Goal: Task Accomplishment & Management: Manage account settings

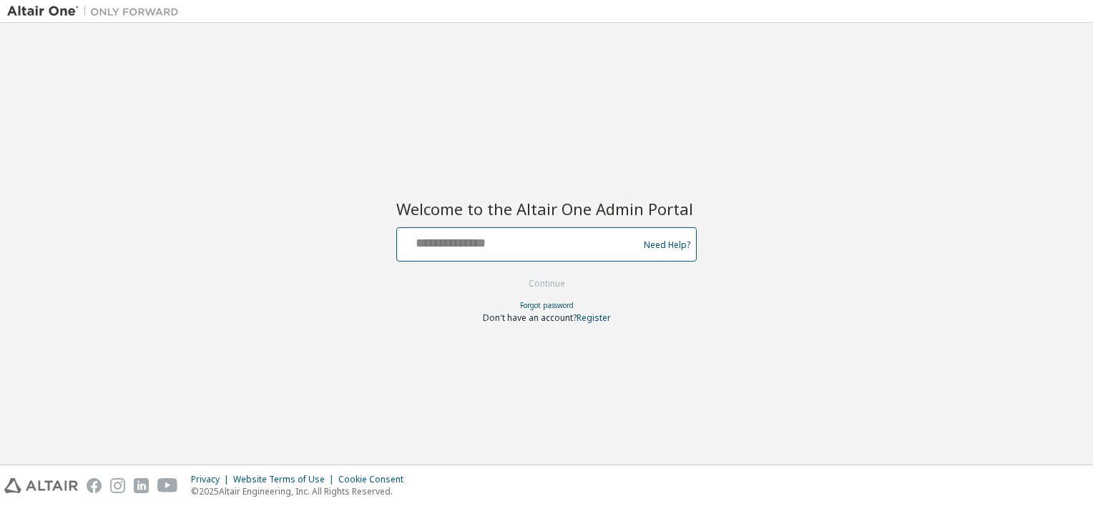
click at [489, 250] on input "text" at bounding box center [520, 241] width 234 height 21
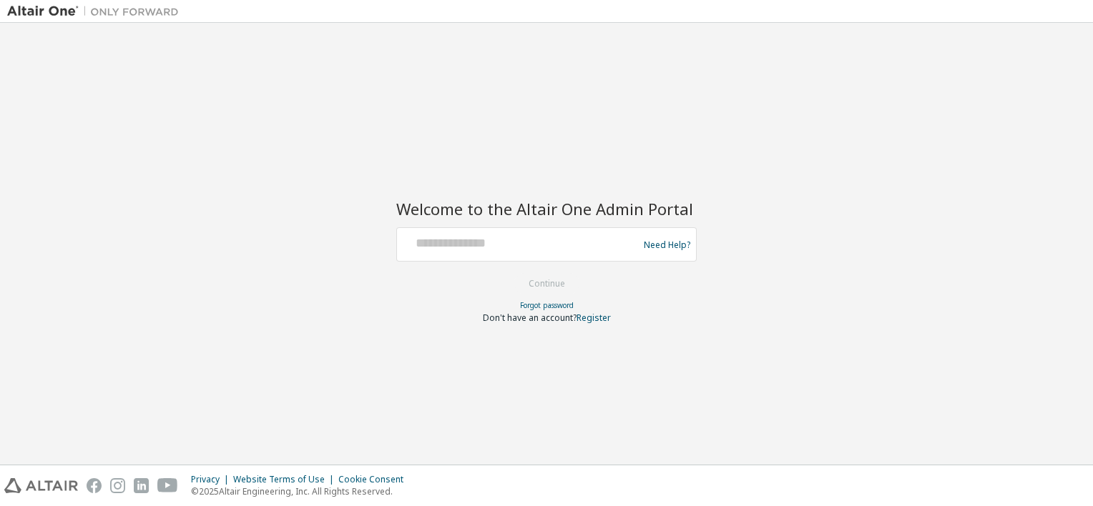
click at [452, 253] on div at bounding box center [520, 244] width 234 height 27
click at [453, 252] on div at bounding box center [520, 244] width 234 height 27
click at [466, 253] on div at bounding box center [520, 244] width 234 height 27
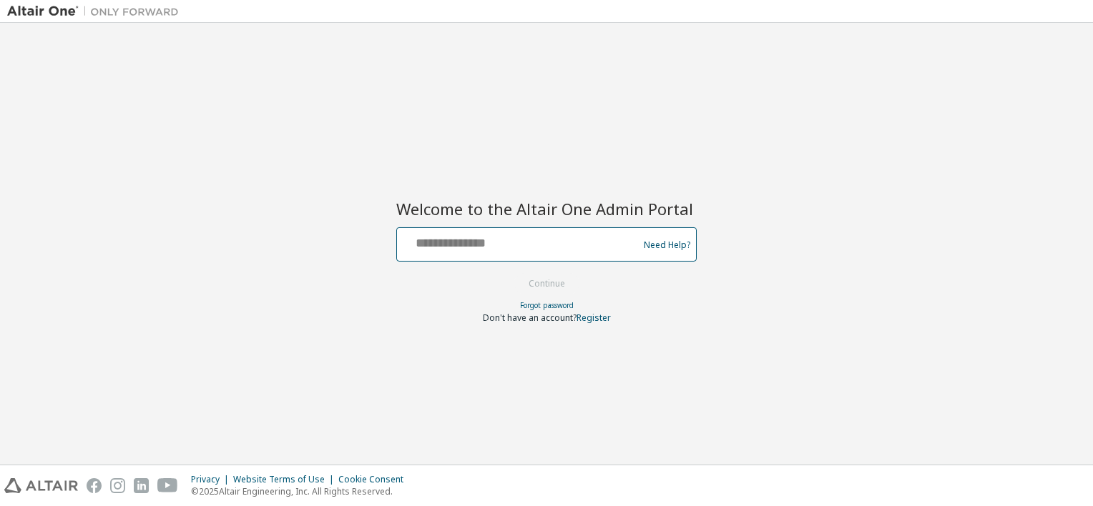
paste input "**********"
type input "**********"
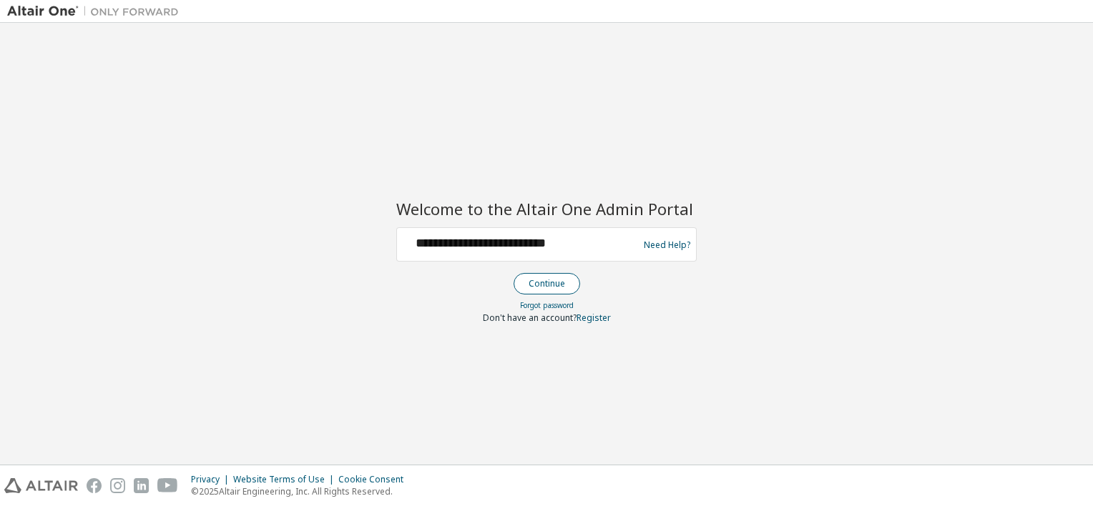
click at [543, 283] on button "Continue" at bounding box center [547, 283] width 67 height 21
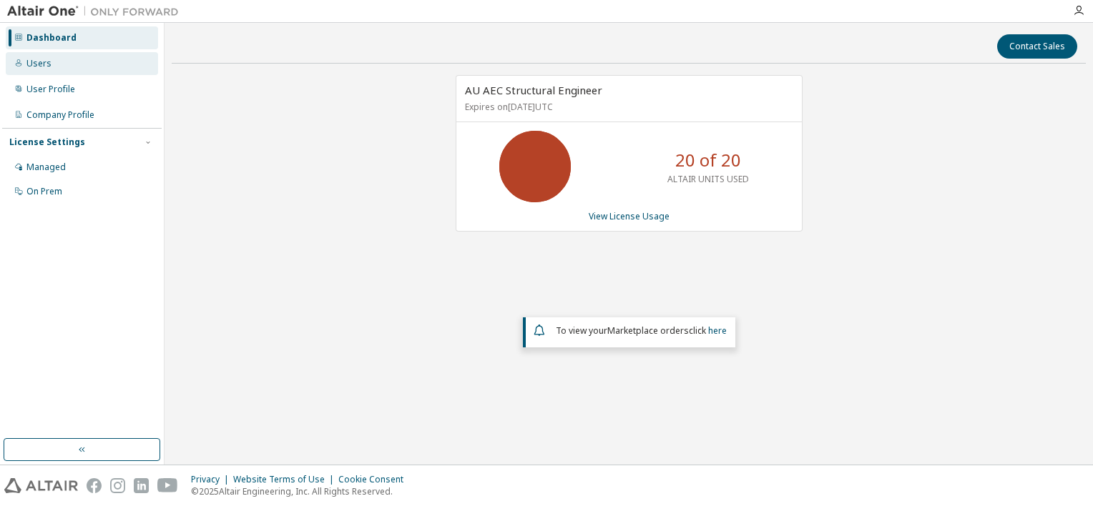
click at [39, 64] on div "Users" at bounding box center [38, 63] width 25 height 11
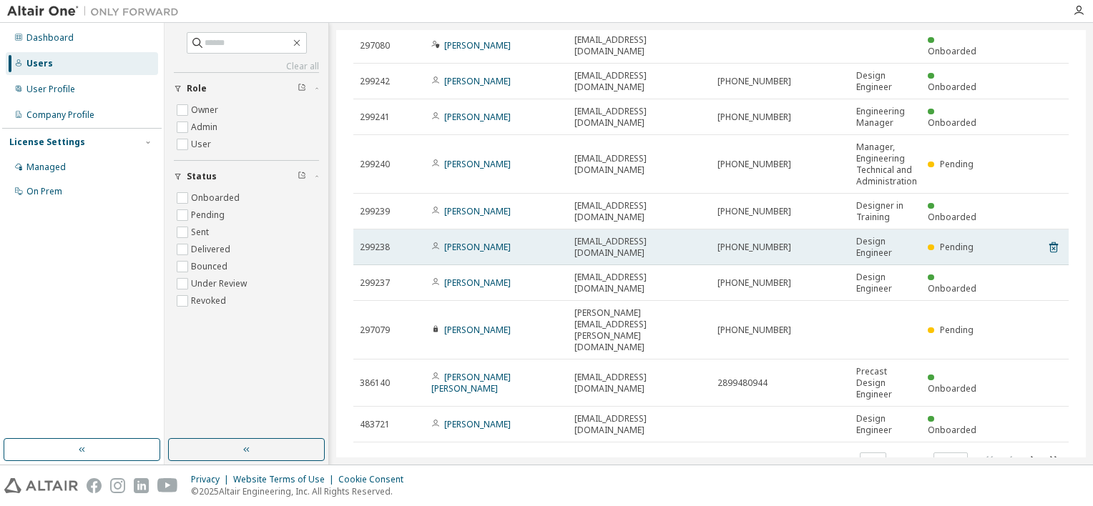
scroll to position [89, 0]
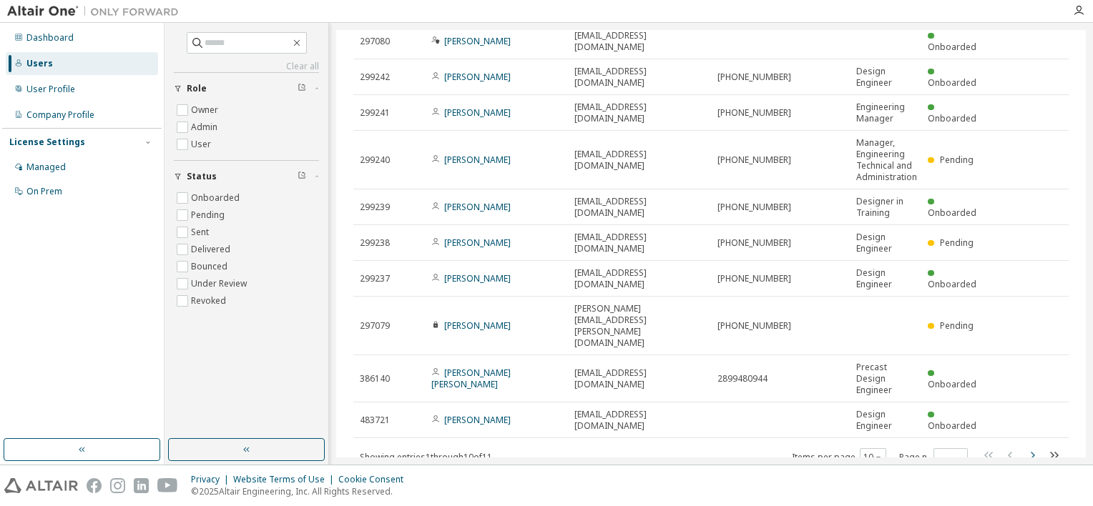
click at [1024, 447] on icon "button" at bounding box center [1032, 455] width 17 height 17
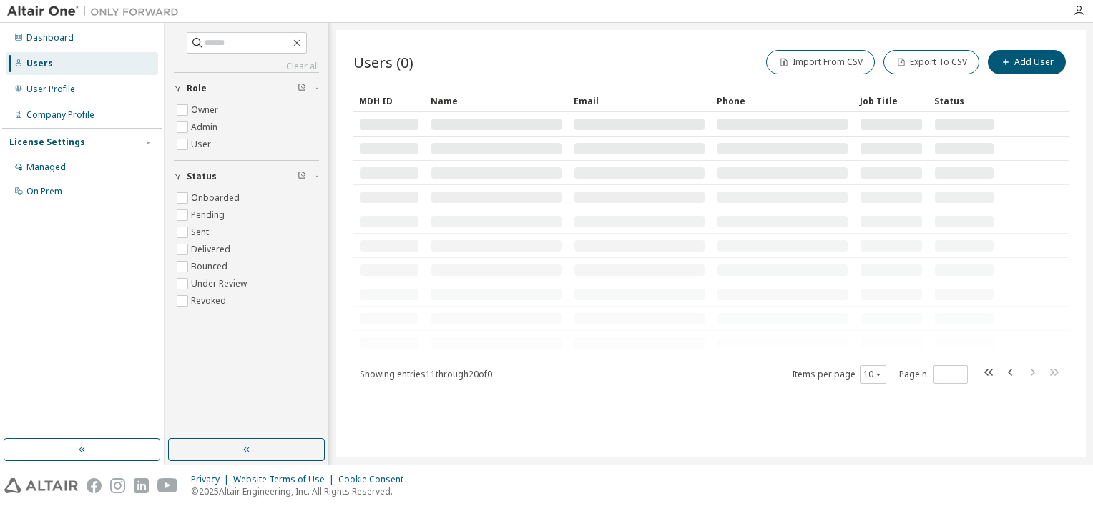
scroll to position [0, 0]
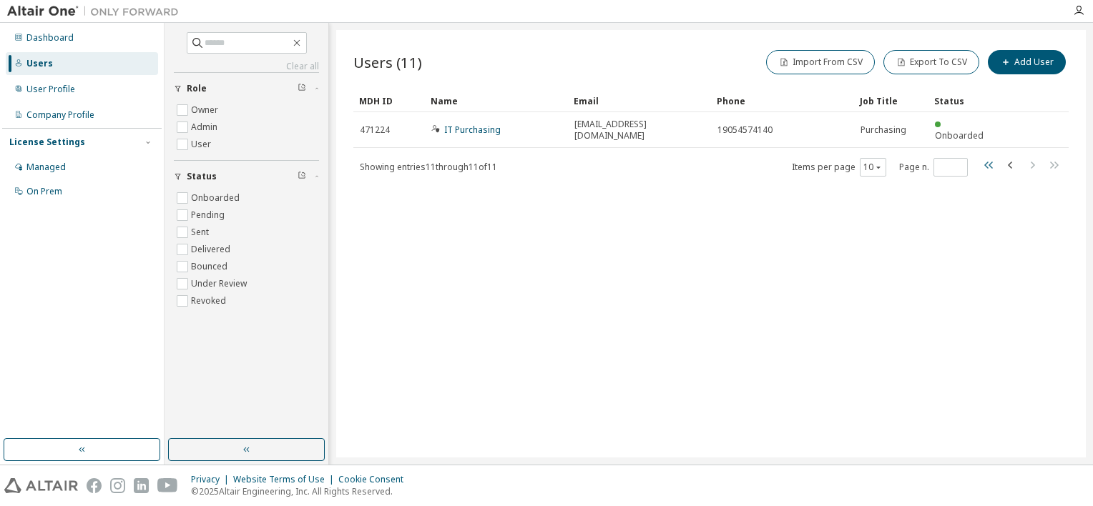
click at [987, 157] on icon "button" at bounding box center [989, 165] width 17 height 17
type input "*"
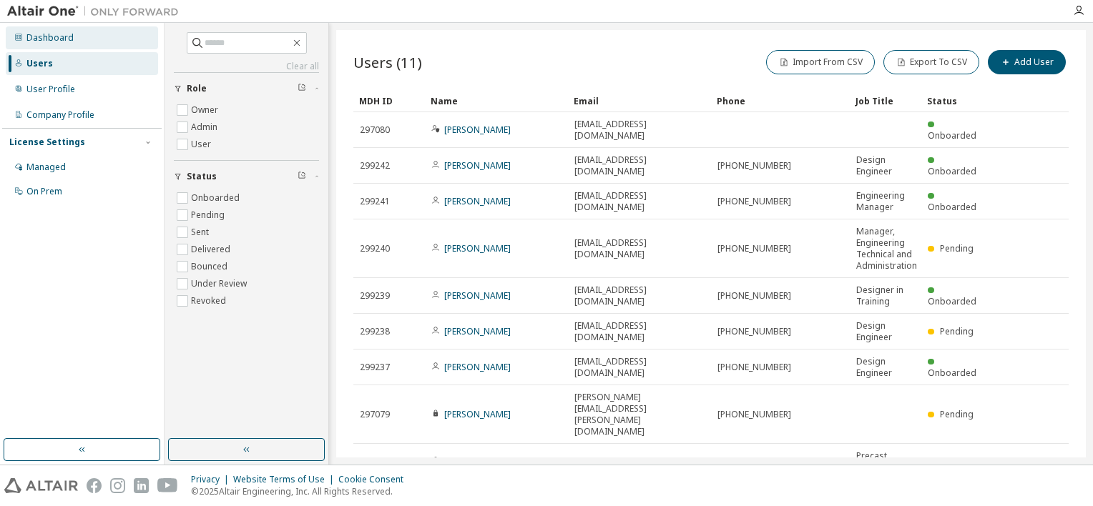
click at [73, 34] on div "Dashboard" at bounding box center [82, 37] width 152 height 23
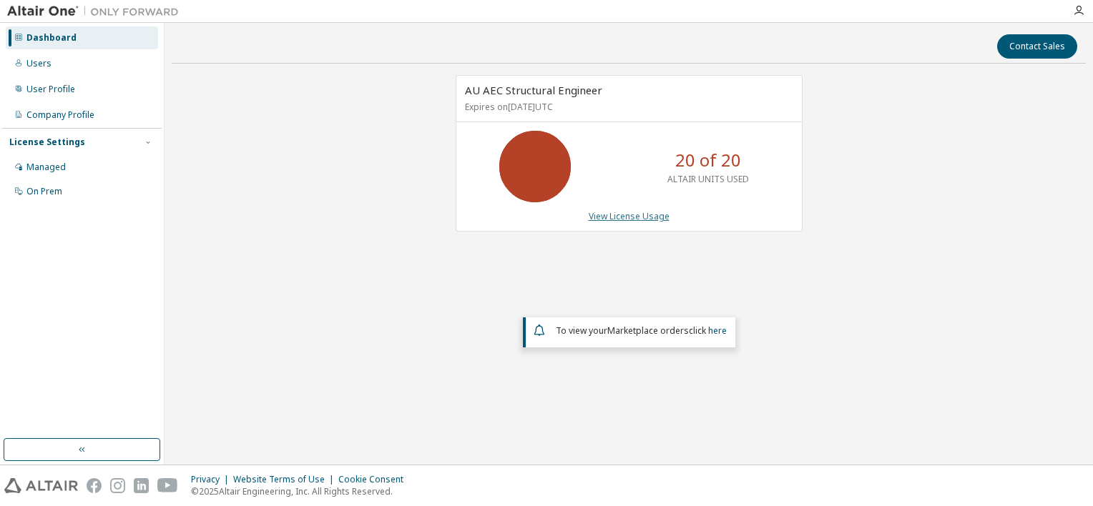
click at [611, 215] on link "View License Usage" at bounding box center [629, 216] width 81 height 12
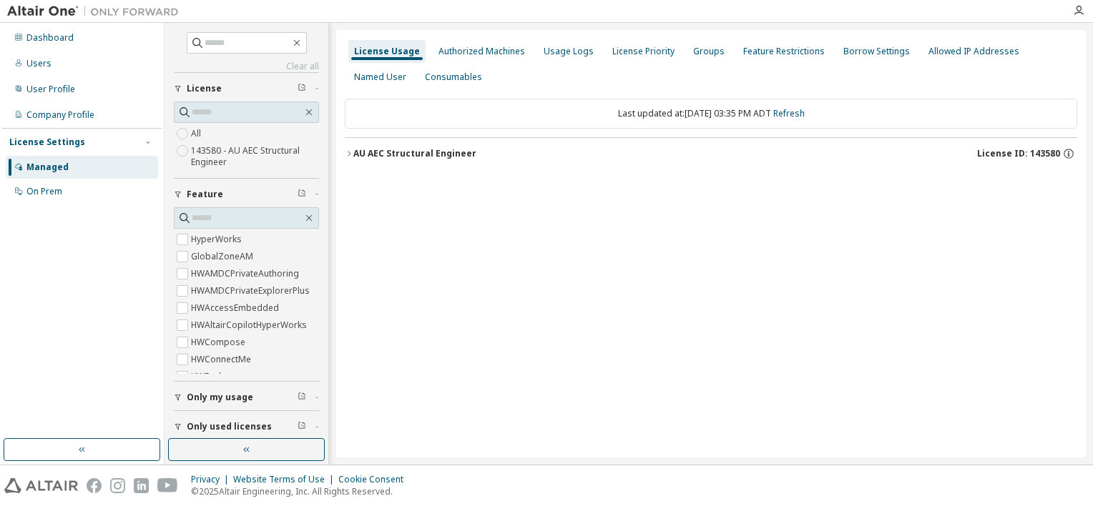
click at [351, 155] on icon "button" at bounding box center [349, 154] width 9 height 9
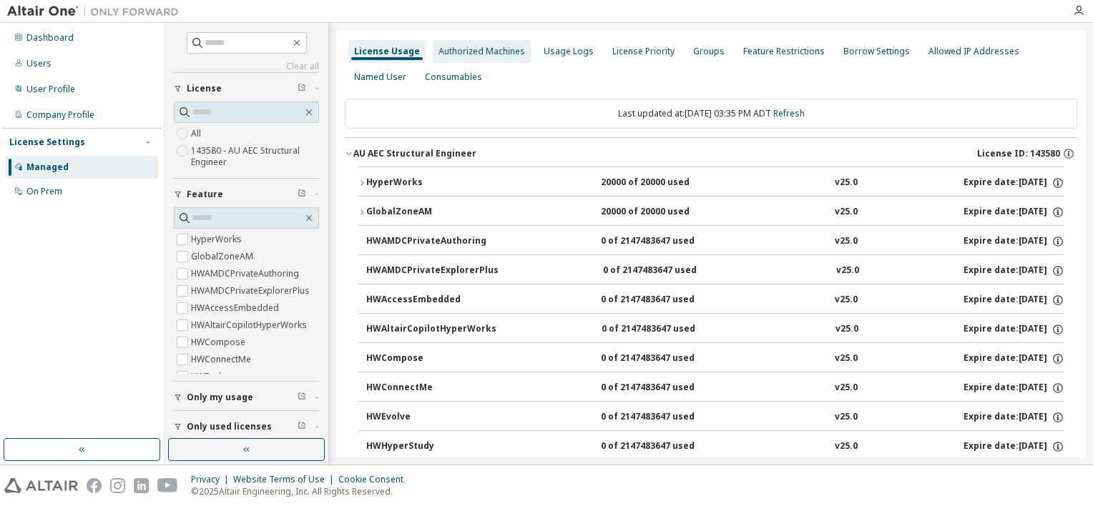
click at [471, 50] on div "Authorized Machines" at bounding box center [482, 51] width 87 height 11
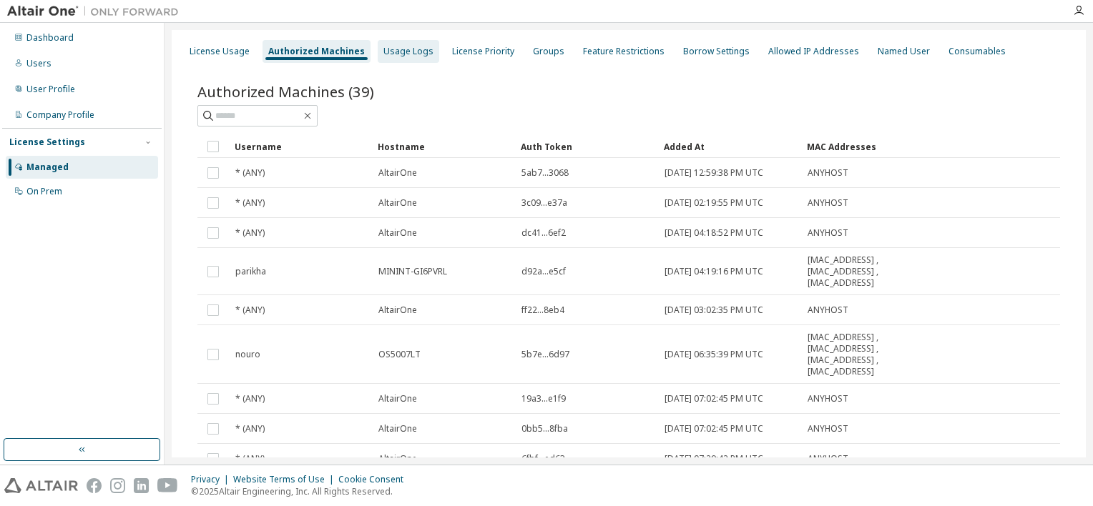
click at [399, 52] on div "Usage Logs" at bounding box center [408, 51] width 50 height 11
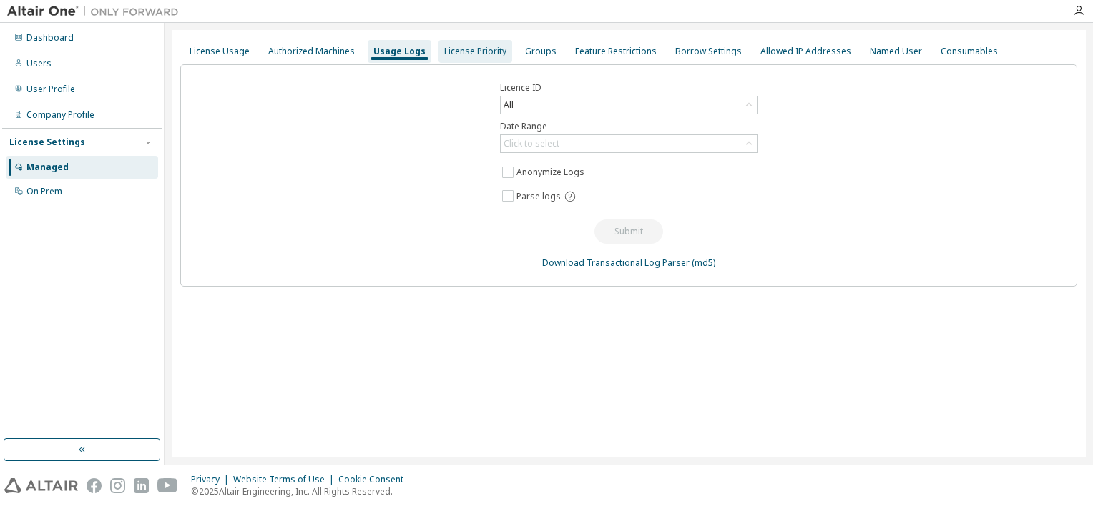
click at [466, 52] on div "License Priority" at bounding box center [475, 51] width 62 height 11
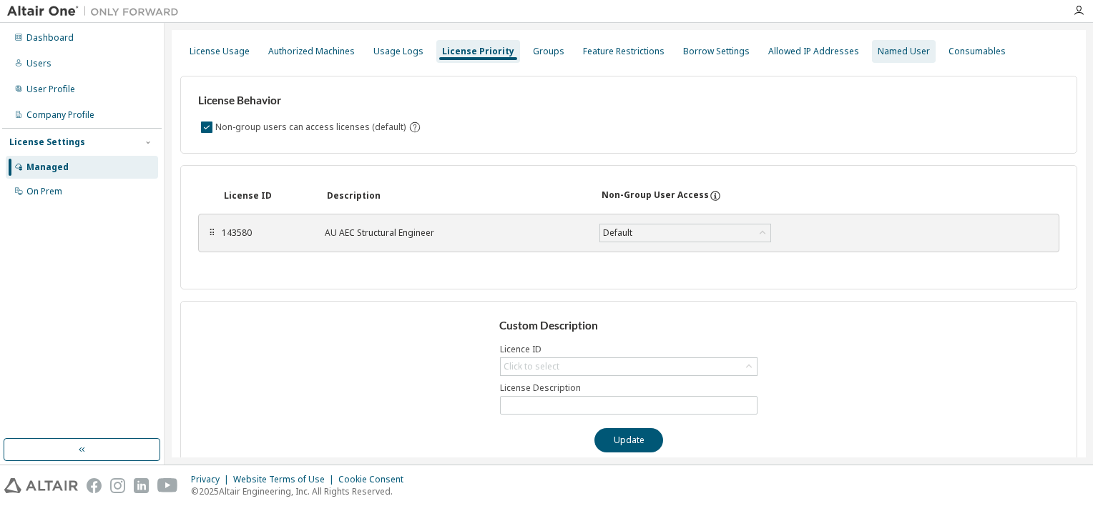
click at [881, 49] on div "Named User" at bounding box center [904, 51] width 52 height 11
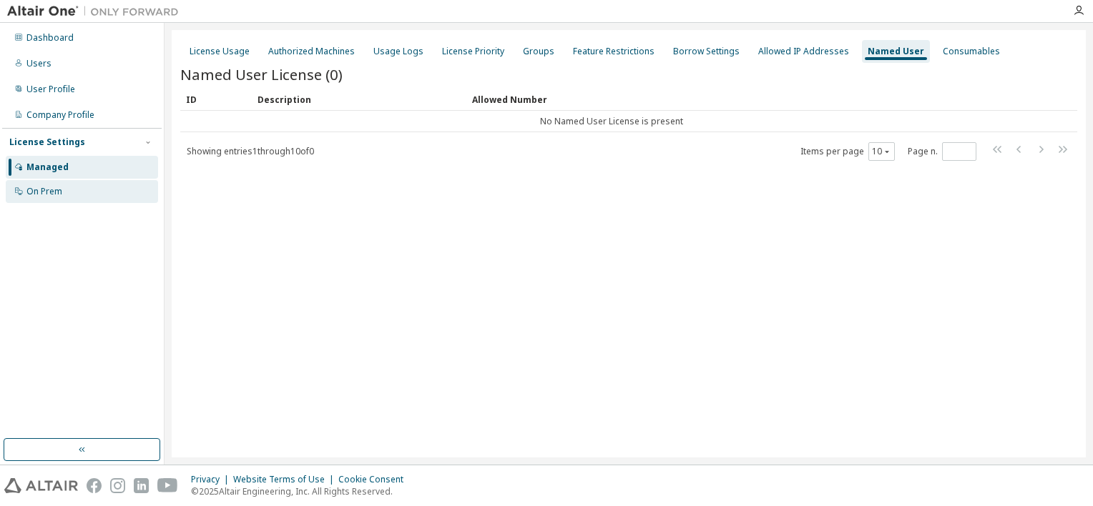
click at [44, 192] on div "On Prem" at bounding box center [44, 191] width 36 height 11
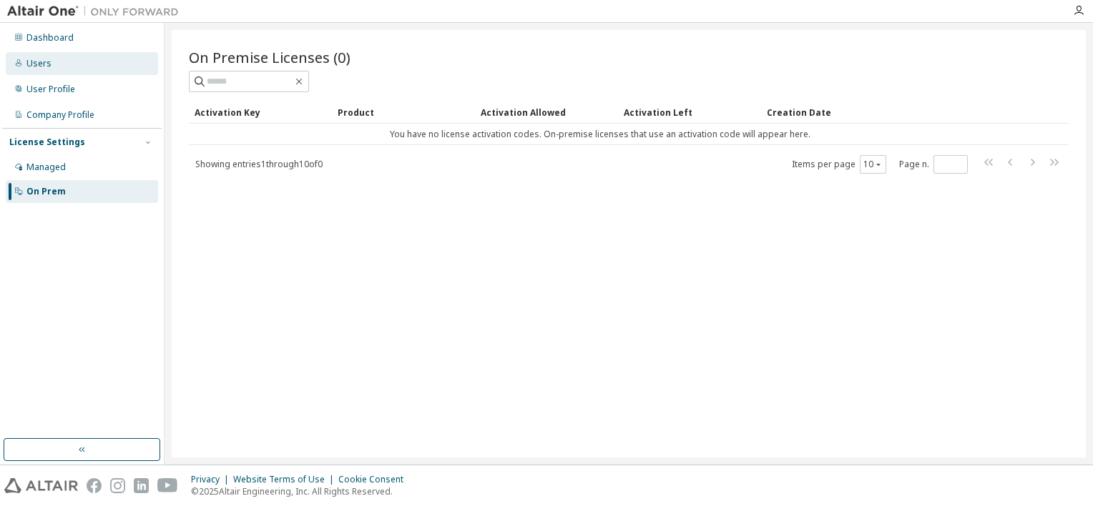
click at [66, 62] on div "Users" at bounding box center [82, 63] width 152 height 23
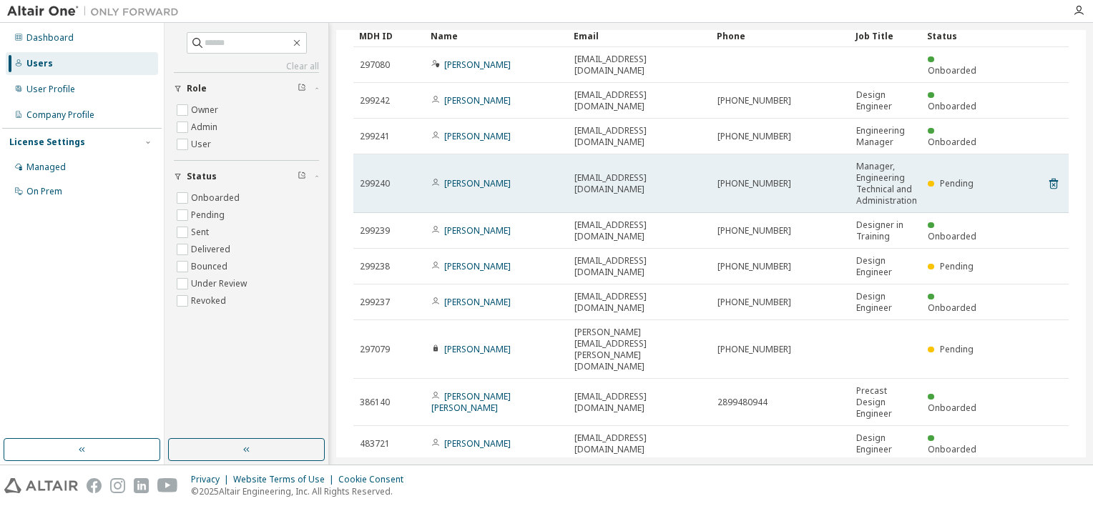
scroll to position [89, 0]
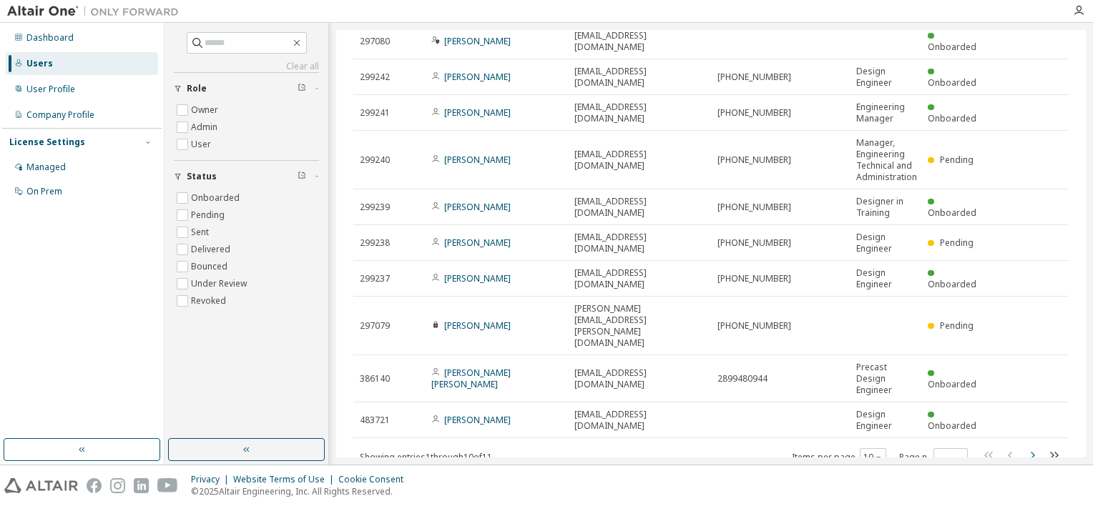
click at [1024, 447] on icon "button" at bounding box center [1032, 455] width 17 height 17
type input "*"
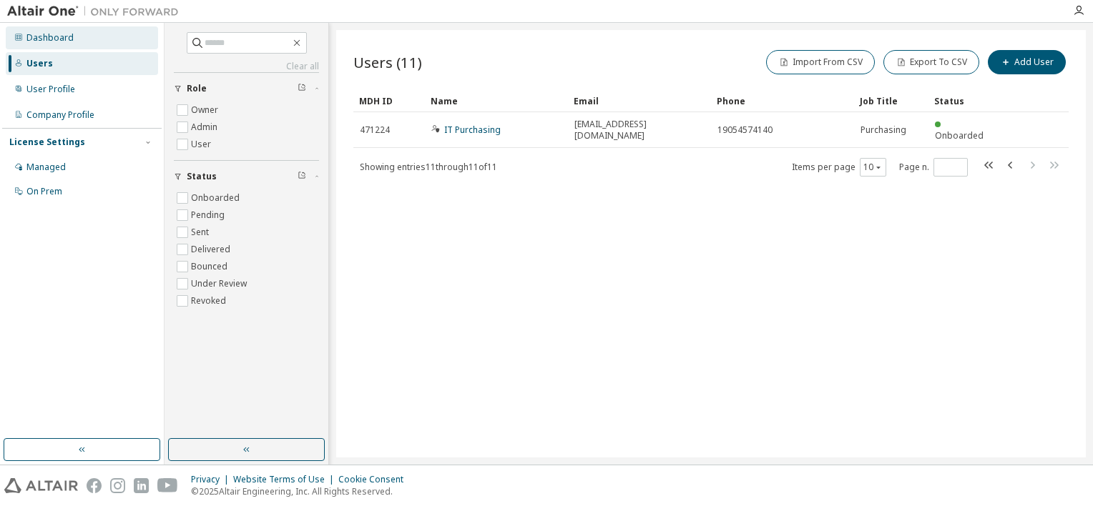
click at [67, 37] on div "Dashboard" at bounding box center [49, 37] width 47 height 11
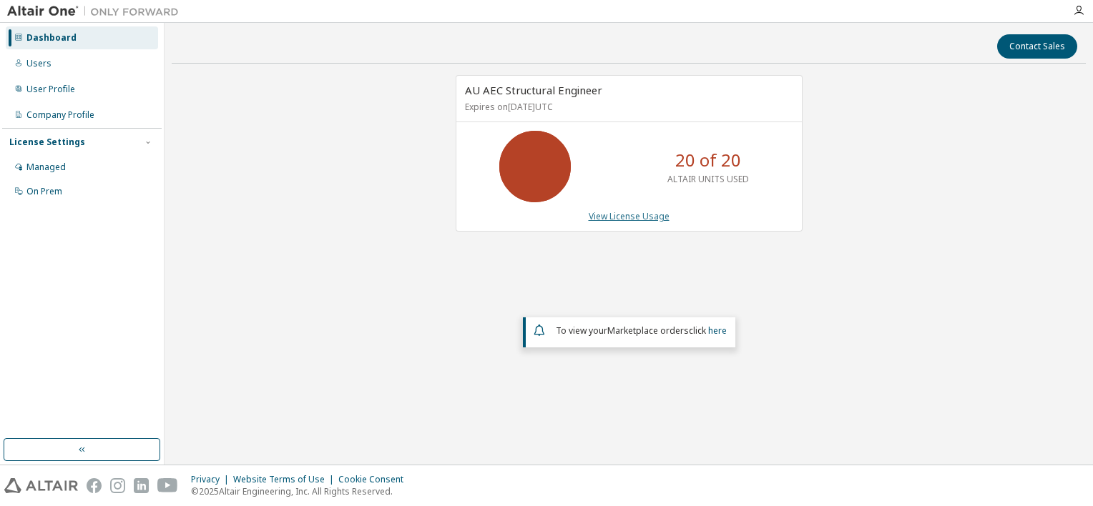
click at [622, 217] on link "View License Usage" at bounding box center [629, 216] width 81 height 12
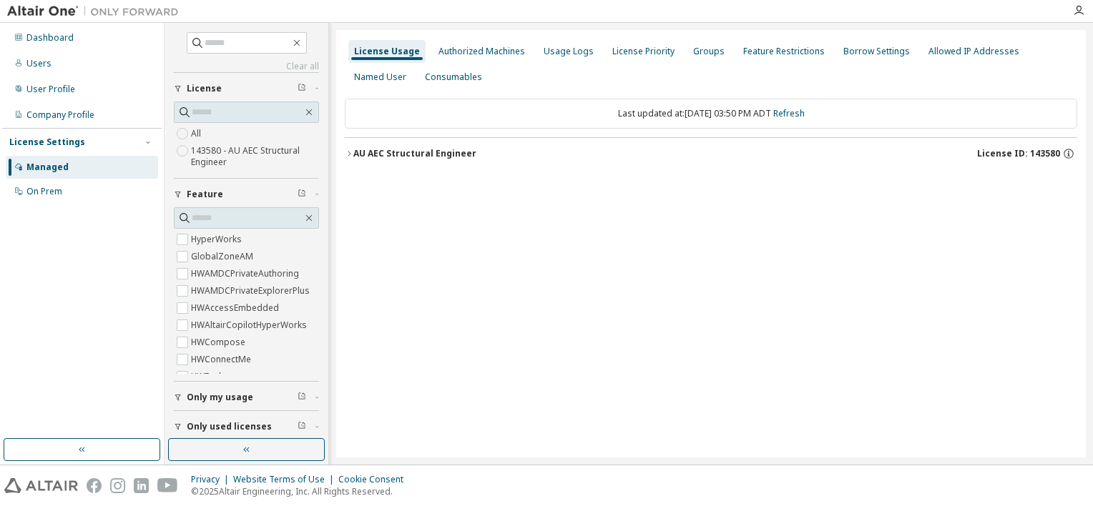
click at [349, 153] on icon "button" at bounding box center [349, 154] width 9 height 9
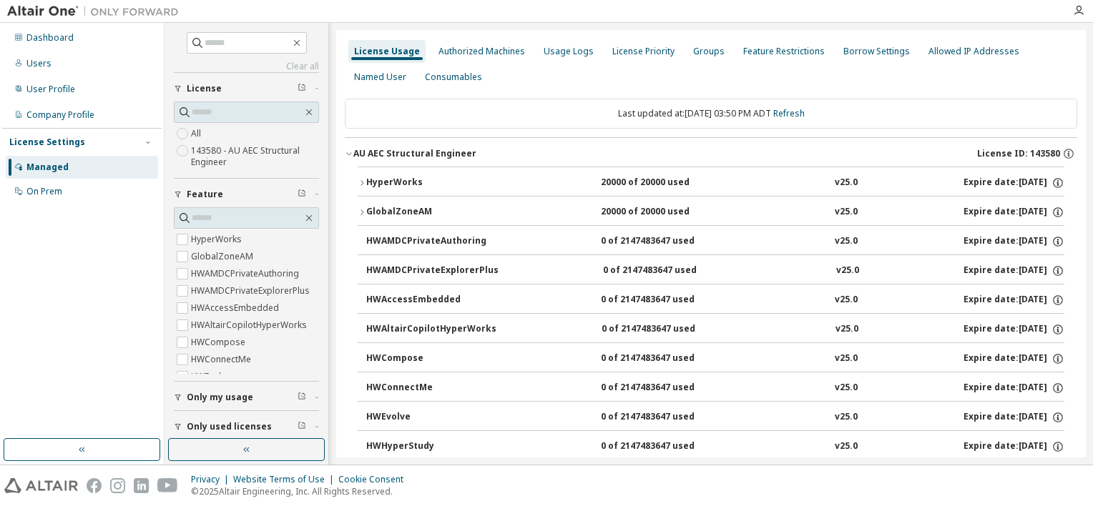
click at [360, 182] on icon "button" at bounding box center [362, 183] width 9 height 9
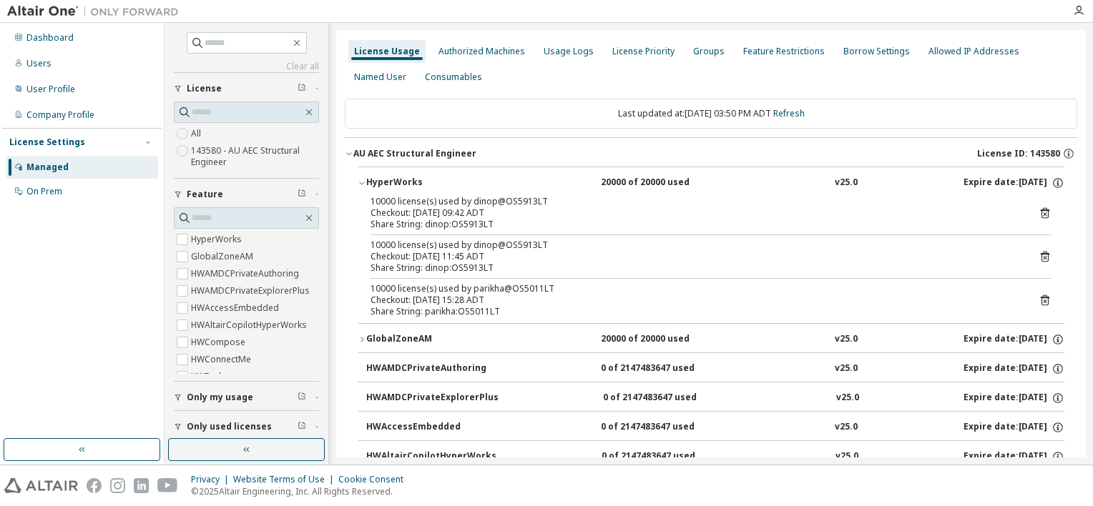
click at [362, 338] on icon "button" at bounding box center [362, 339] width 3 height 5
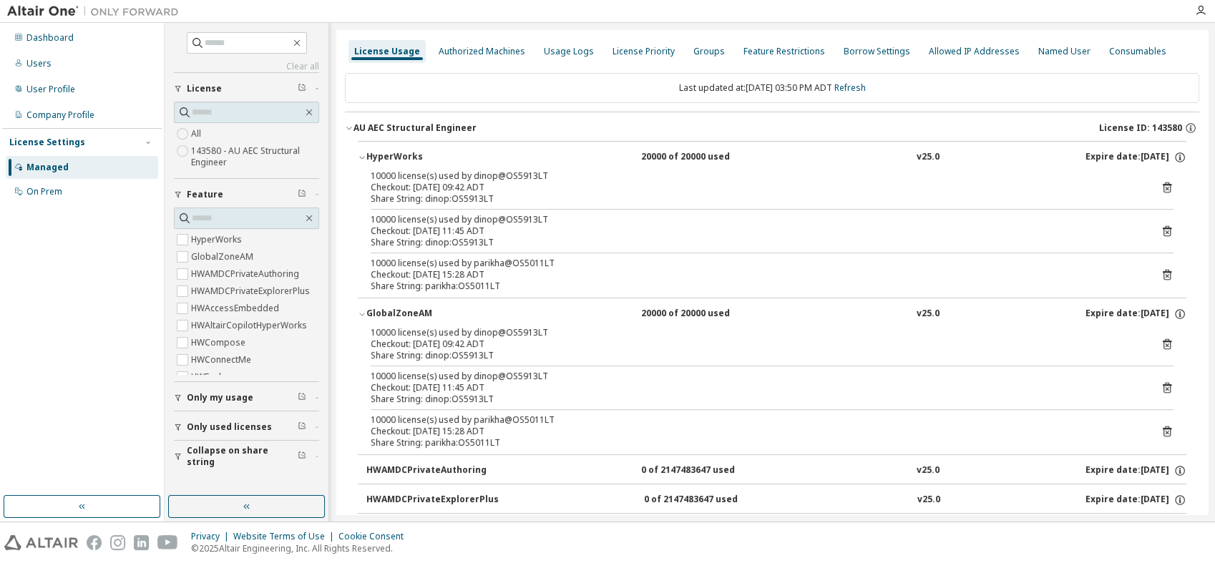
drag, startPoint x: 1050, startPoint y: 4, endPoint x: 779, endPoint y: 11, distance: 271.2
click at [779, 11] on div at bounding box center [686, 11] width 1000 height 22
click at [469, 51] on div "Authorized Machines" at bounding box center [482, 51] width 87 height 11
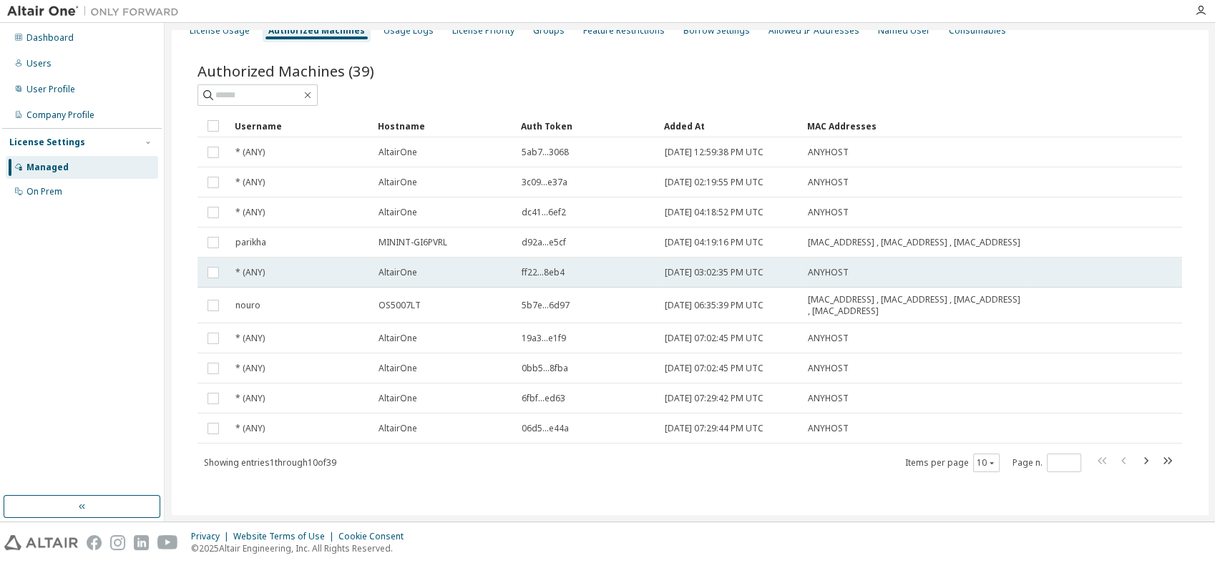
scroll to position [31, 0]
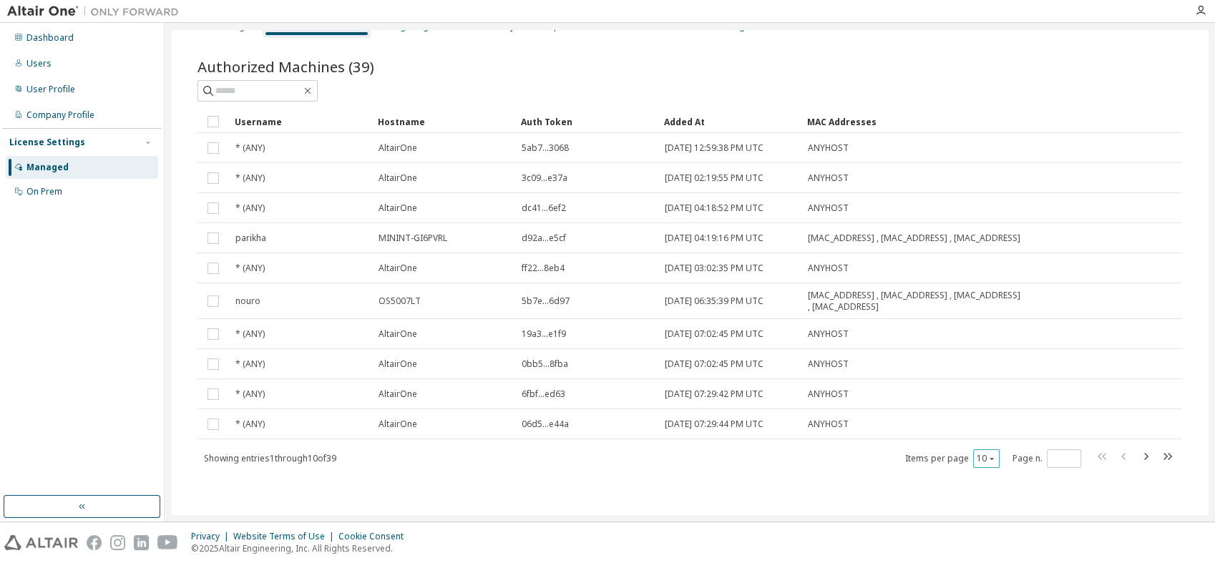
click at [977, 461] on button "10" at bounding box center [985, 458] width 19 height 11
click at [981, 506] on div "50" at bounding box center [1023, 528] width 114 height 17
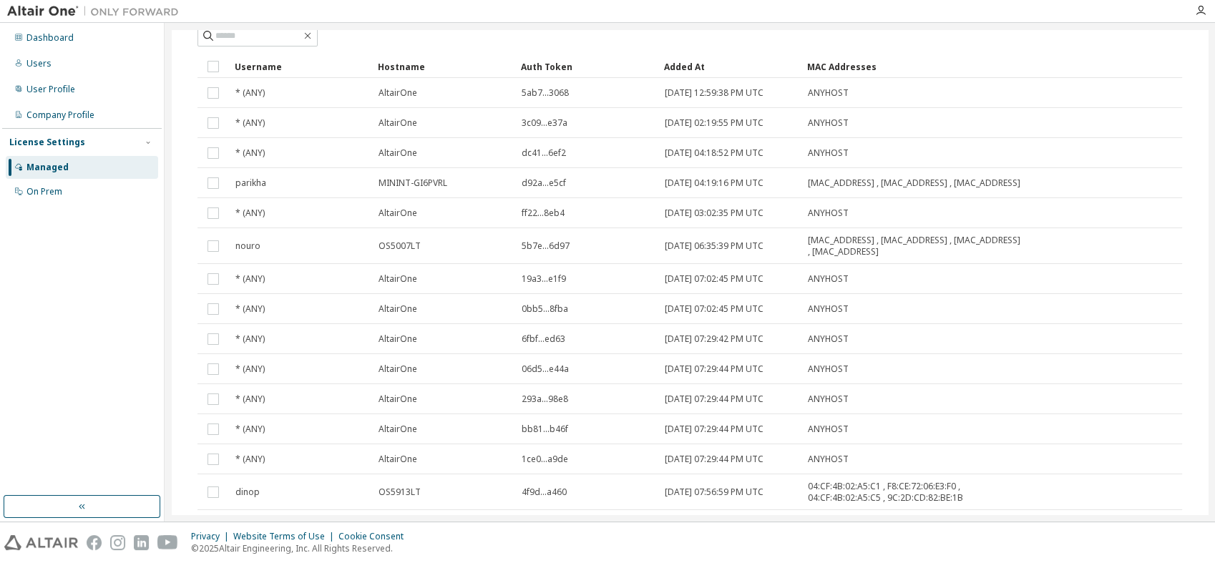
scroll to position [0, 0]
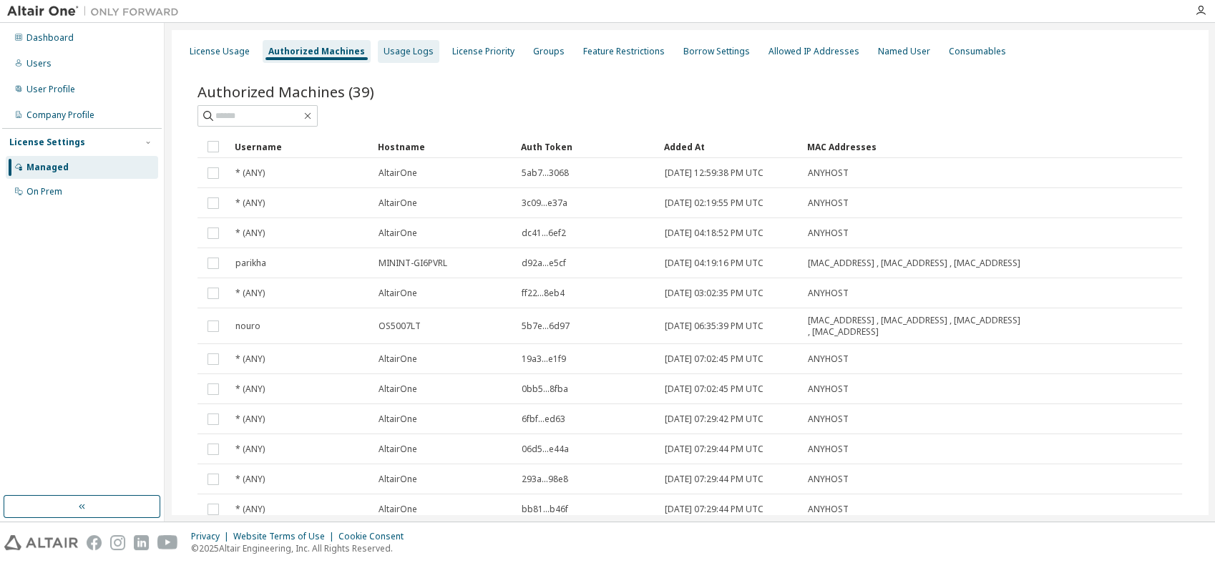
click at [401, 50] on div "Usage Logs" at bounding box center [408, 51] width 50 height 11
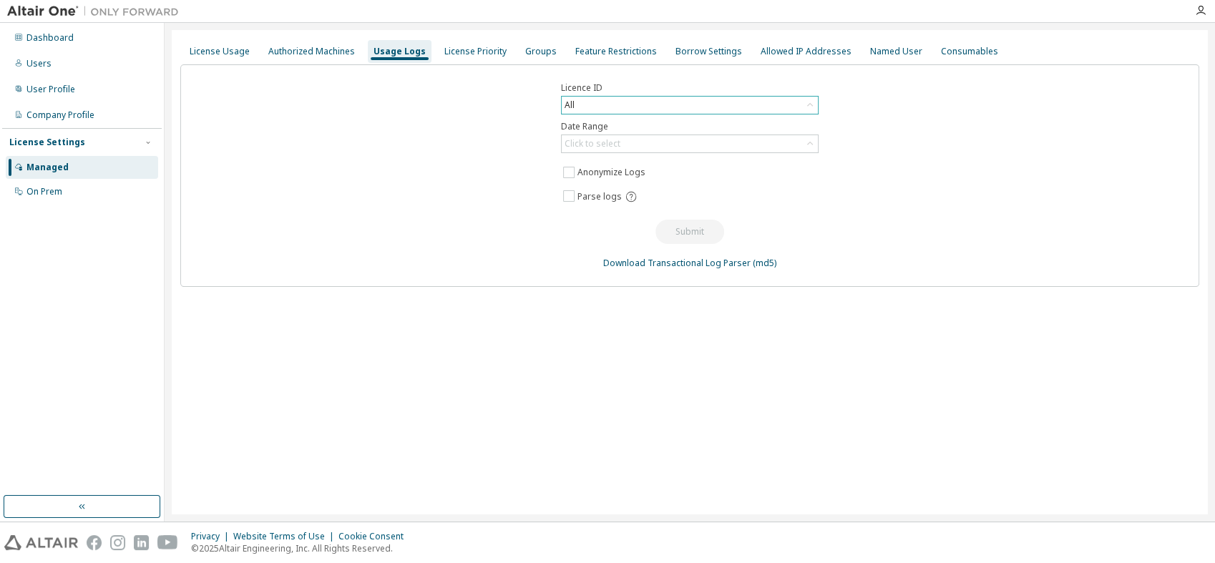
click at [788, 109] on div "All" at bounding box center [690, 105] width 256 height 17
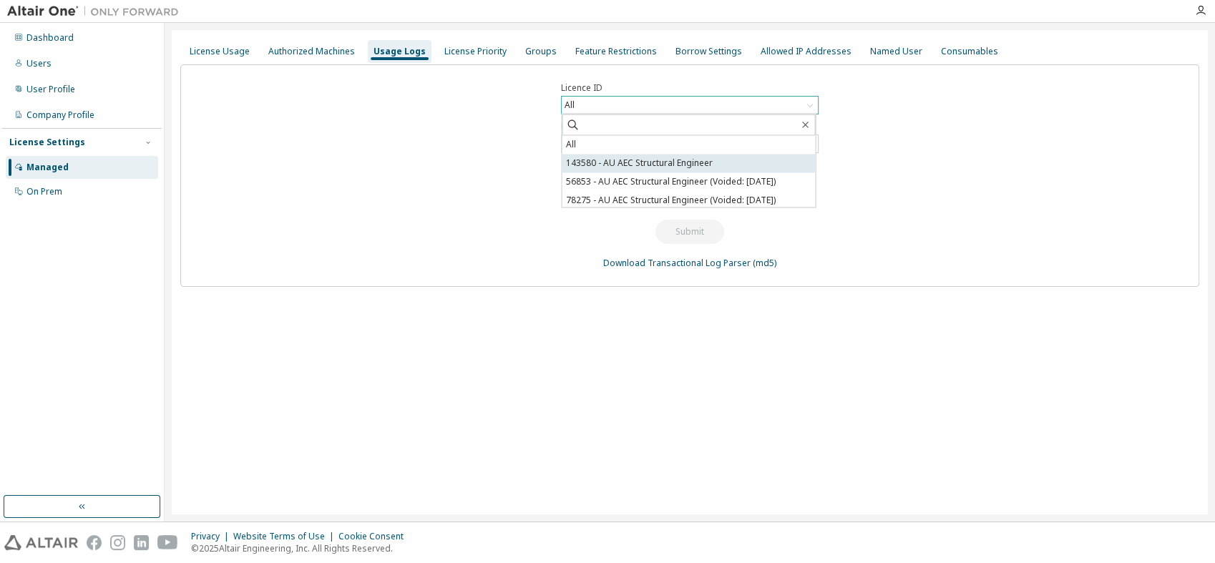
click at [733, 160] on li "143580 - AU AEC Structural Engineer" at bounding box center [688, 163] width 253 height 19
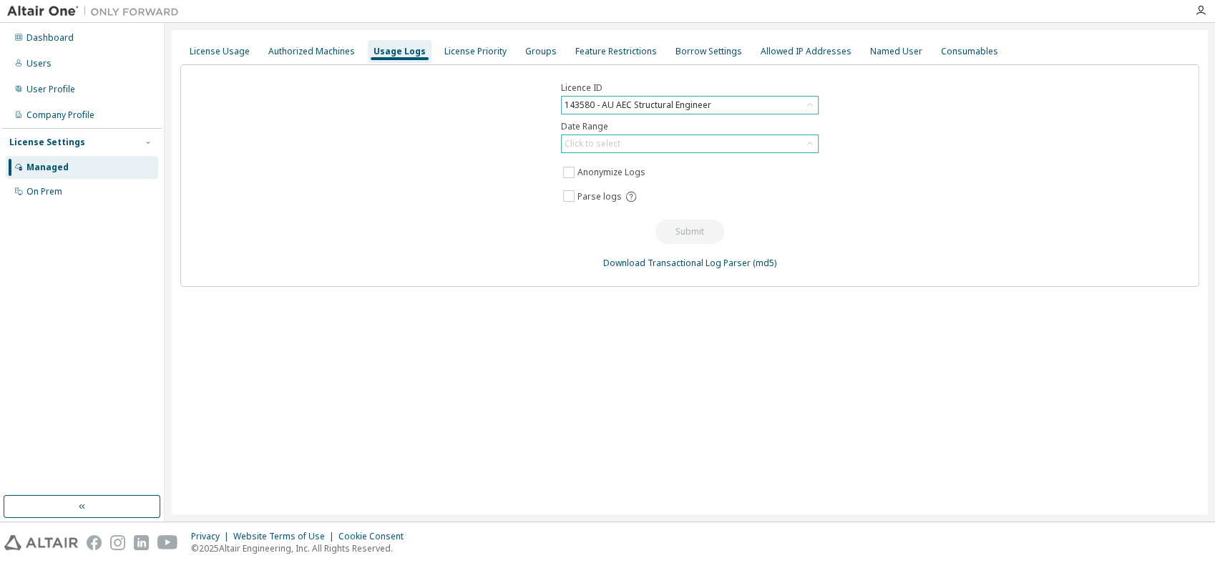
click at [808, 142] on icon at bounding box center [810, 144] width 14 height 14
click at [707, 190] on li "Last 30 days" at bounding box center [688, 184] width 253 height 19
click at [703, 232] on button "Submit" at bounding box center [689, 232] width 69 height 24
click at [472, 47] on div "License Priority" at bounding box center [475, 51] width 62 height 11
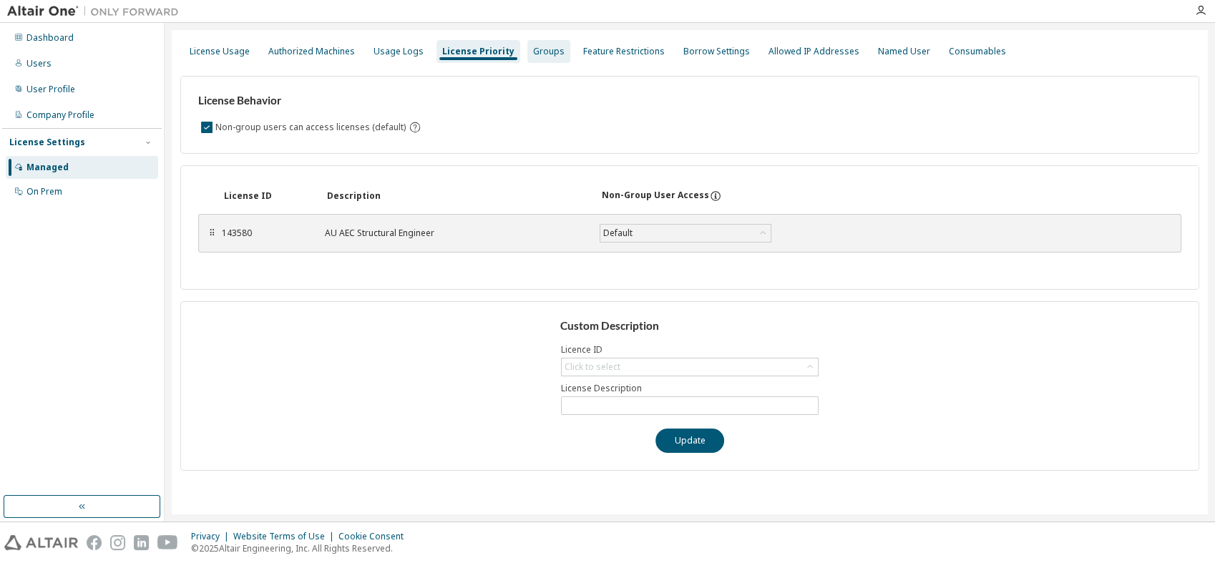
click at [533, 52] on div "Groups" at bounding box center [548, 51] width 31 height 11
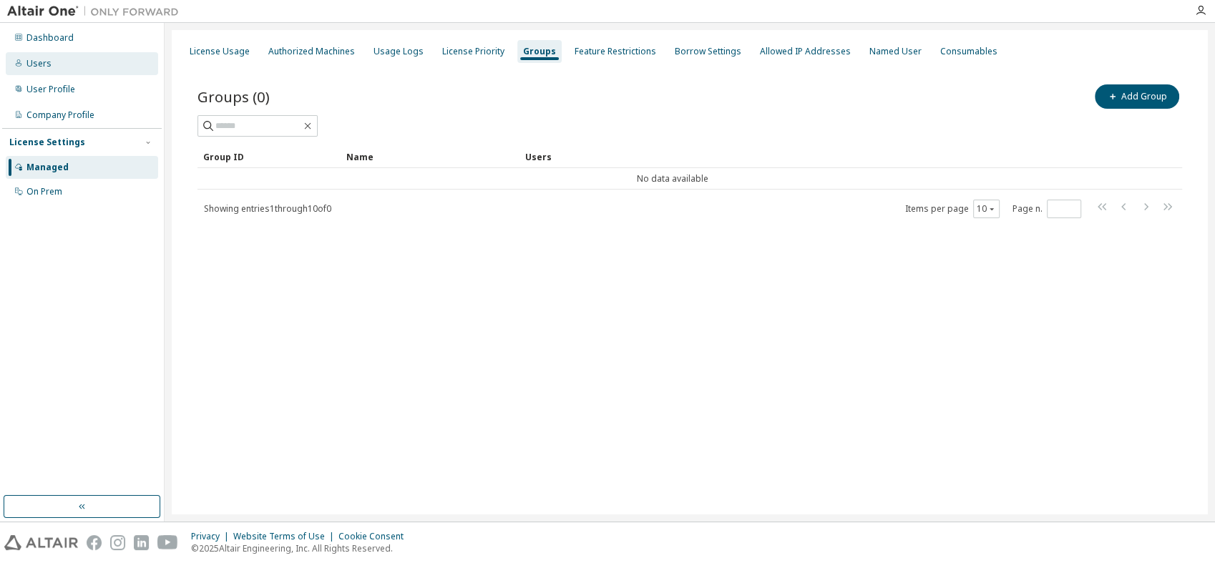
click at [36, 63] on div "Users" at bounding box center [38, 63] width 25 height 11
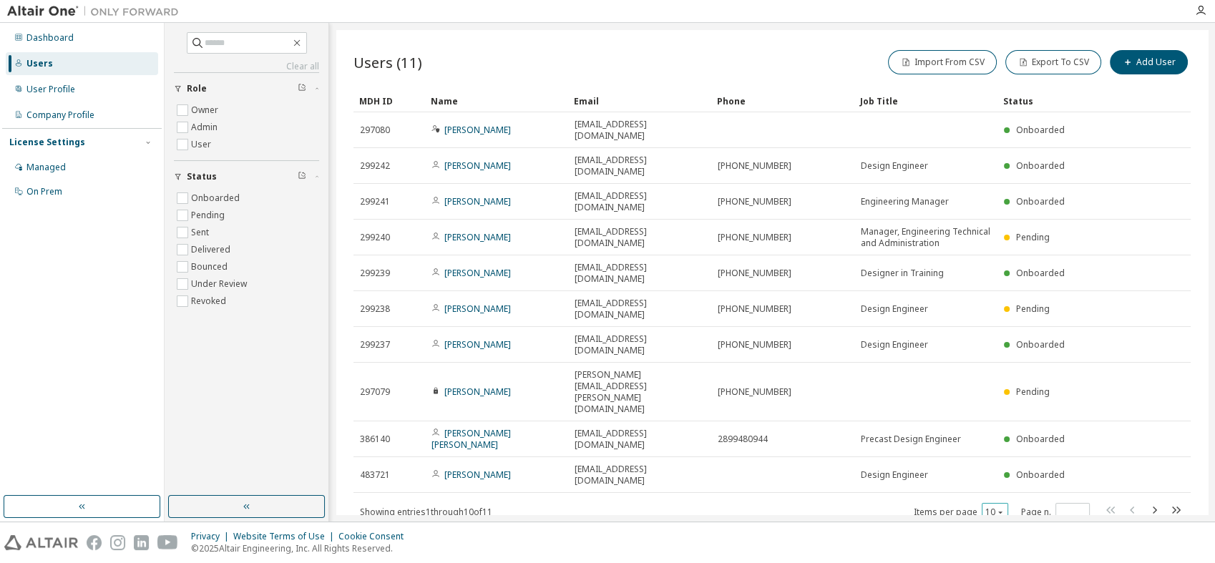
click at [999, 506] on icon "button" at bounding box center [1000, 512] width 9 height 9
click at [995, 419] on div "20" at bounding box center [1038, 421] width 114 height 17
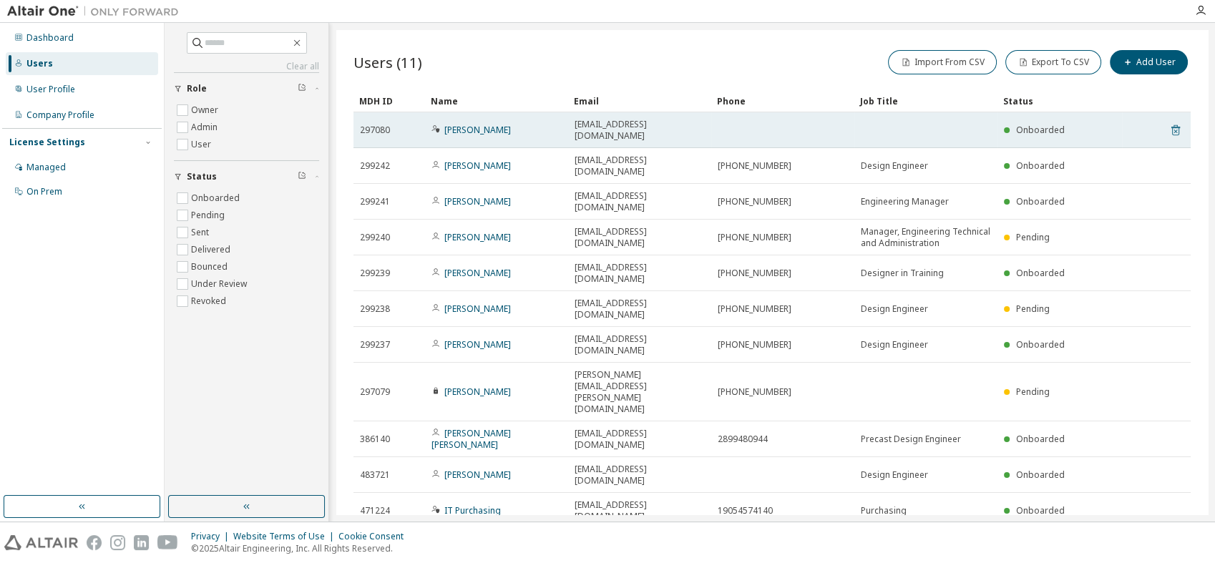
click at [1092, 124] on icon at bounding box center [1175, 130] width 13 height 17
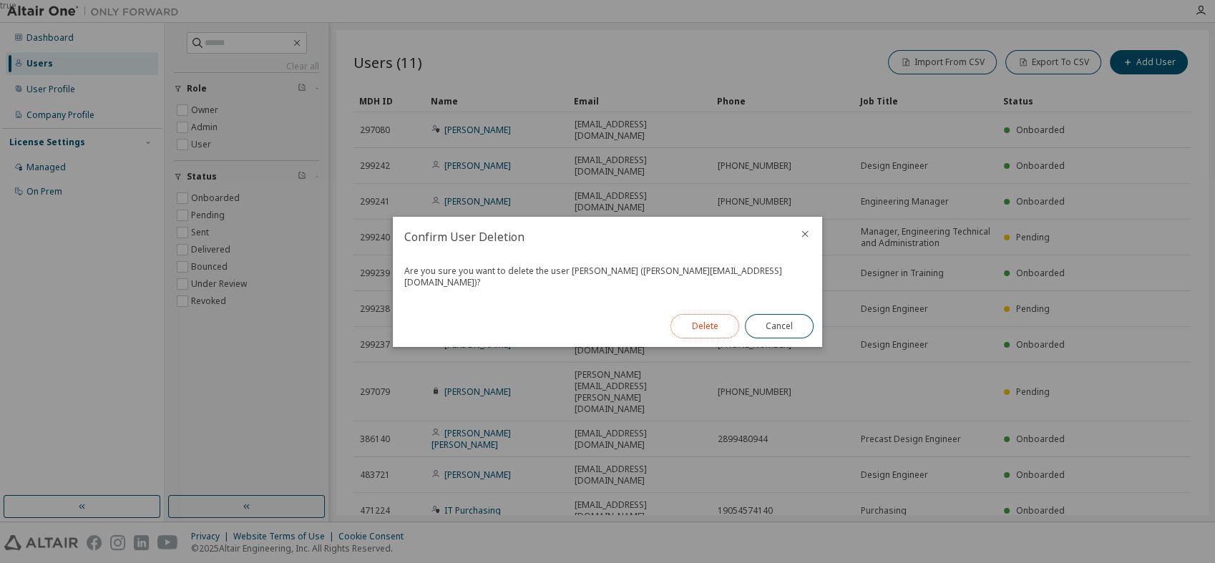
click at [710, 316] on button "Delete" at bounding box center [704, 326] width 69 height 24
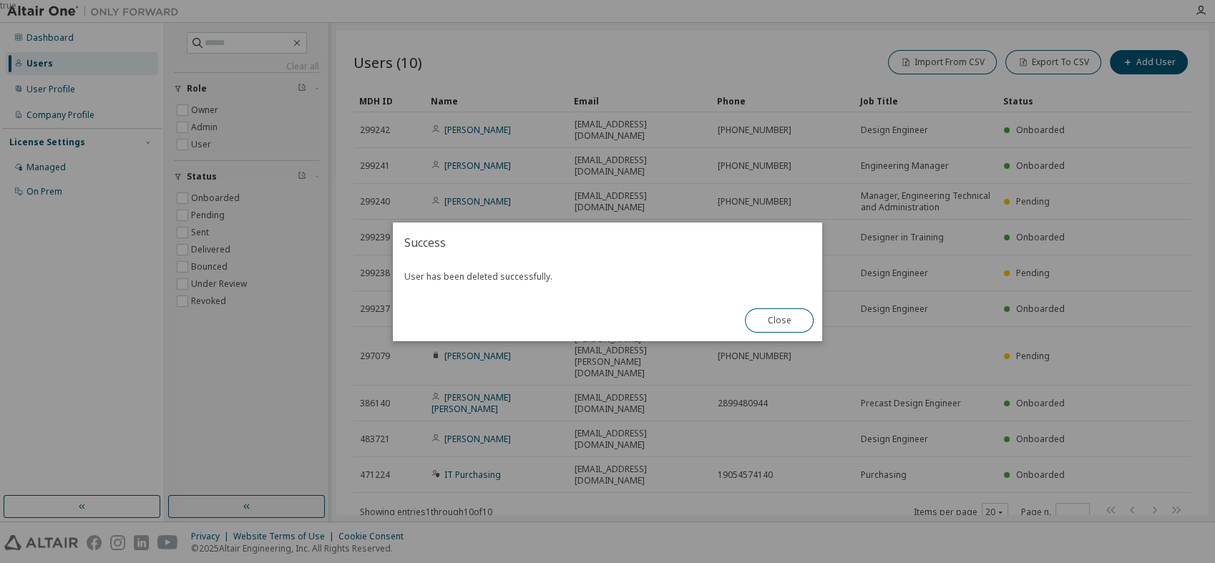
click at [475, 468] on div "true" at bounding box center [607, 281] width 1215 height 563
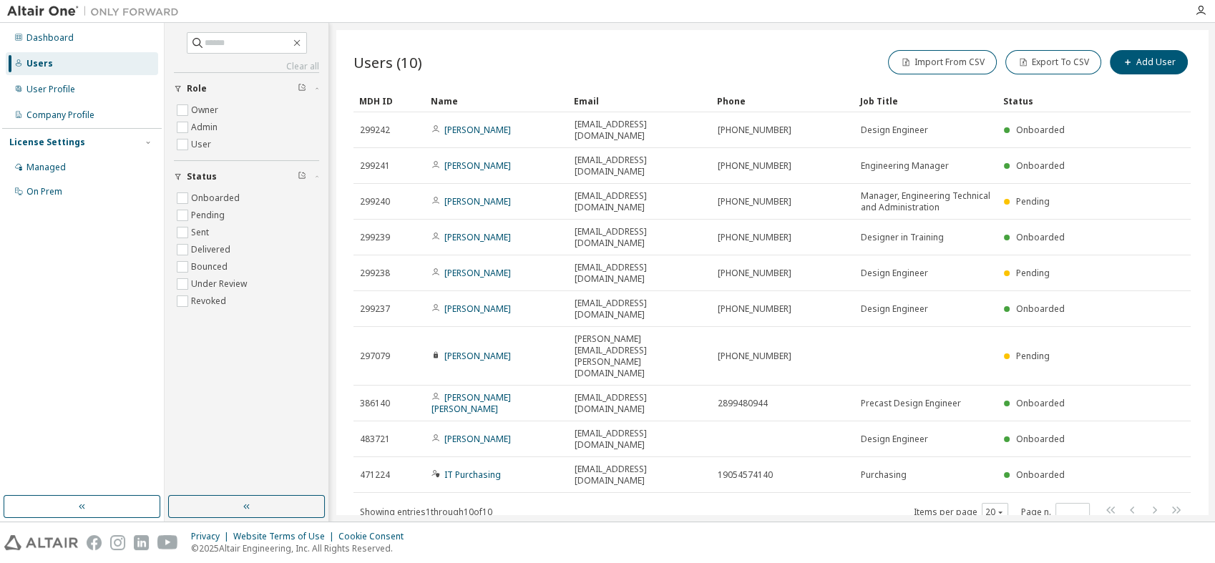
click at [385, 99] on div "MDH ID" at bounding box center [389, 100] width 60 height 23
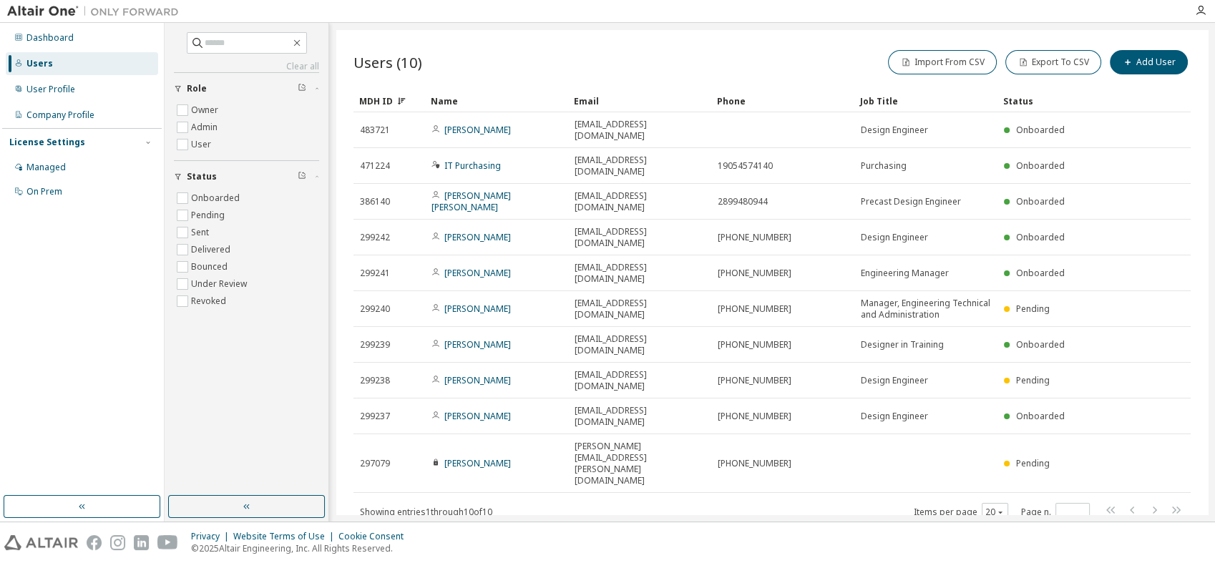
click at [399, 97] on icon at bounding box center [401, 101] width 9 height 9
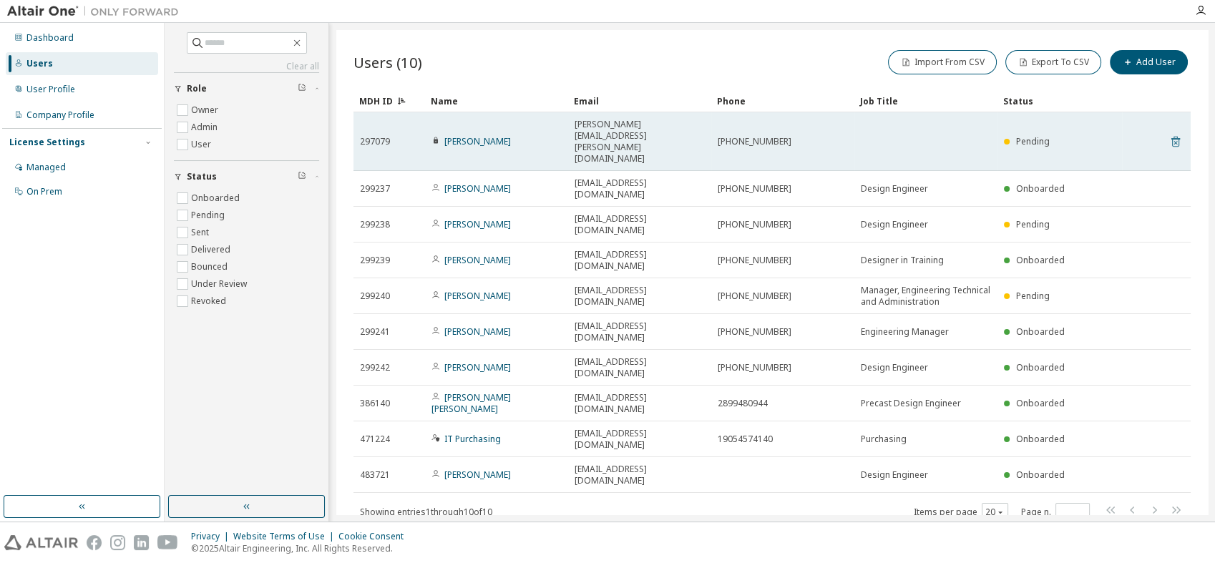
click at [1092, 137] on icon at bounding box center [1175, 142] width 9 height 11
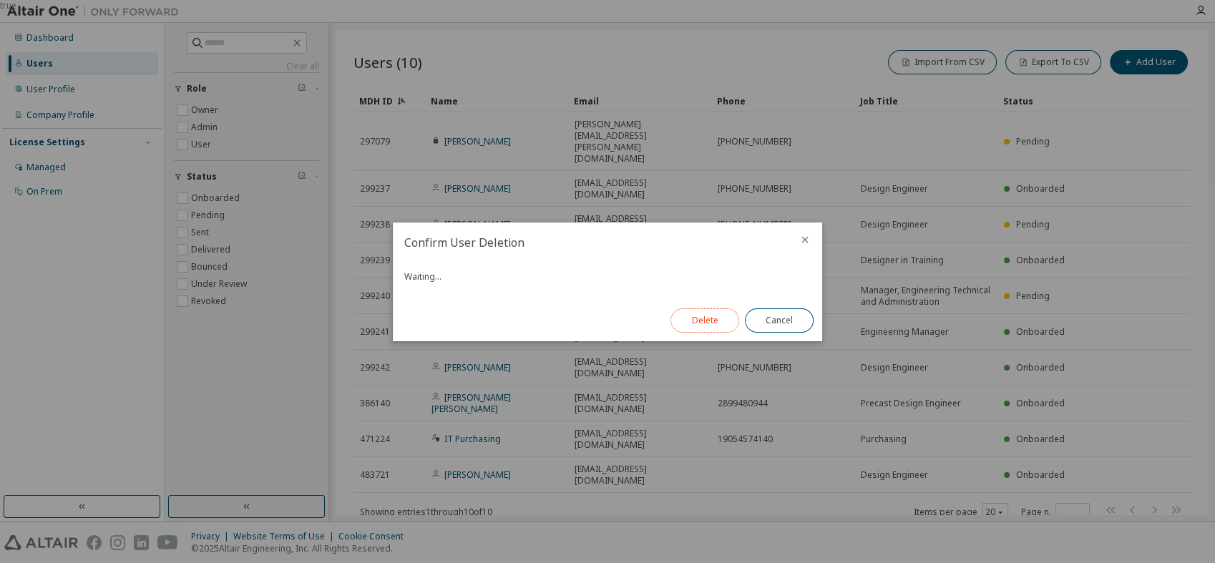
click at [702, 319] on button "Delete" at bounding box center [704, 320] width 69 height 24
click at [785, 323] on button "Close" at bounding box center [779, 320] width 69 height 24
